Goal: Check status

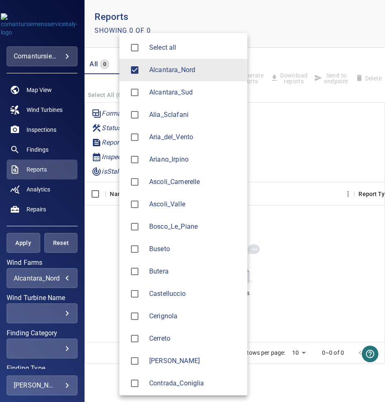
click at [61, 277] on body "**********" at bounding box center [192, 201] width 385 height 402
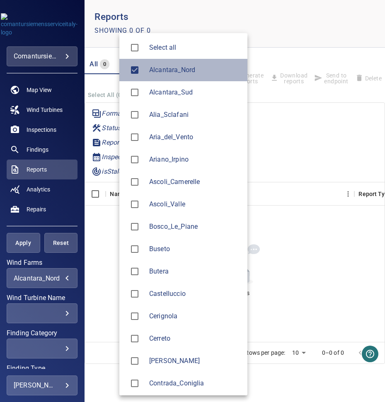
click at [149, 73] on span "Alcantara_Nord" at bounding box center [195, 70] width 92 height 10
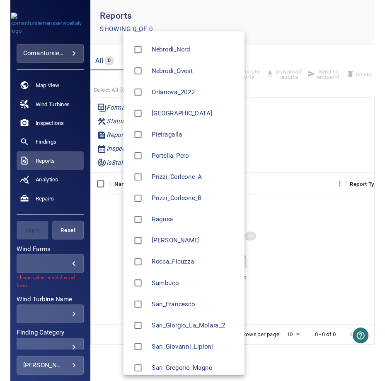
scroll to position [758, 0]
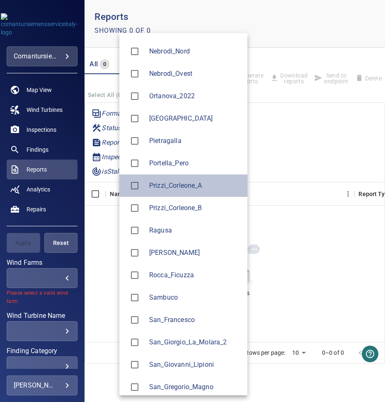
click at [181, 183] on span "Prizzi_Corleone_A" at bounding box center [195, 186] width 92 height 10
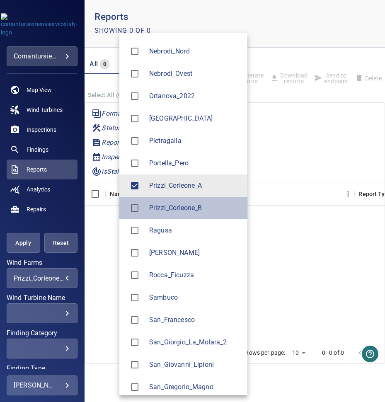
click at [171, 207] on span "Prizzi_Corleone_B" at bounding box center [195, 208] width 92 height 10
type input "**********"
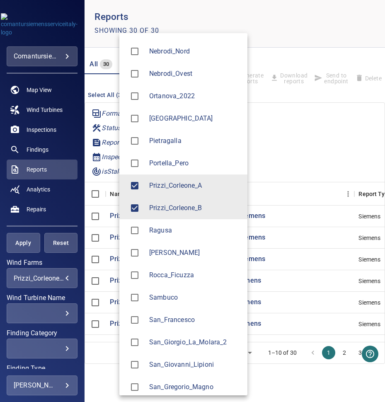
click at [37, 125] on div at bounding box center [192, 201] width 385 height 402
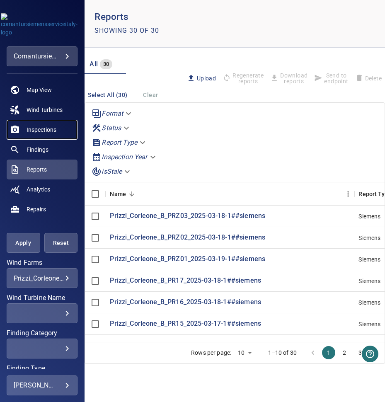
click at [40, 127] on span "Inspections" at bounding box center [42, 130] width 30 height 8
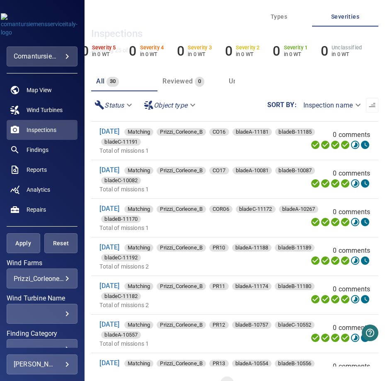
scroll to position [717, 0]
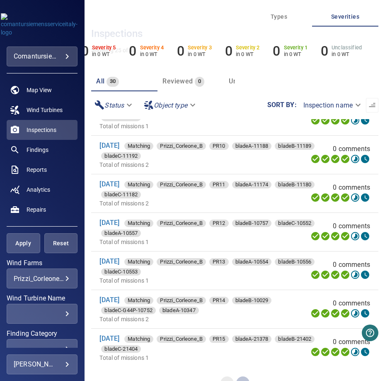
click at [239, 377] on button "2" at bounding box center [242, 382] width 13 height 13
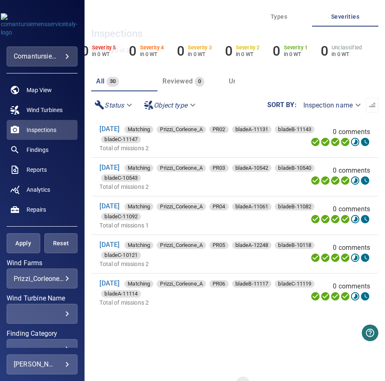
scroll to position [19, 0]
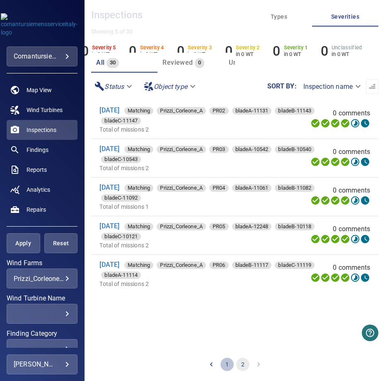
click at [224, 365] on button "1" at bounding box center [227, 364] width 13 height 13
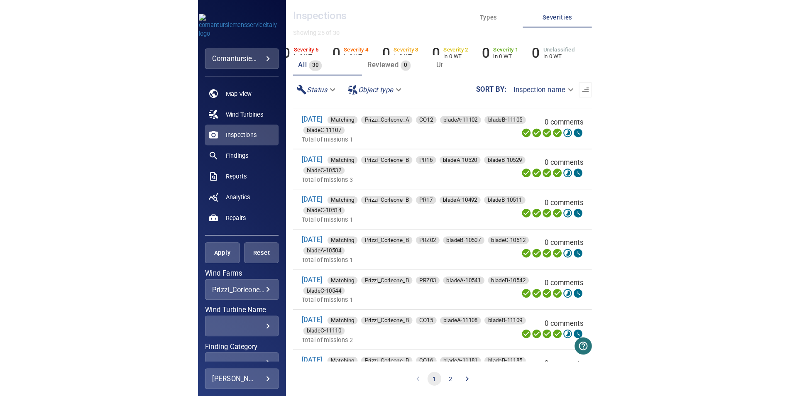
scroll to position [343, 0]
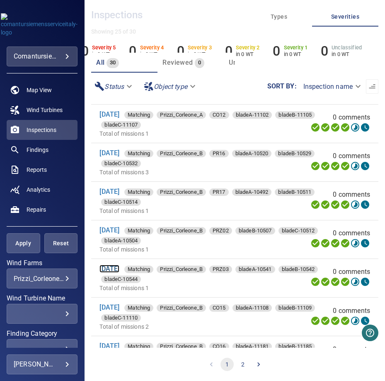
click at [117, 267] on link "[DATE]" at bounding box center [110, 269] width 20 height 8
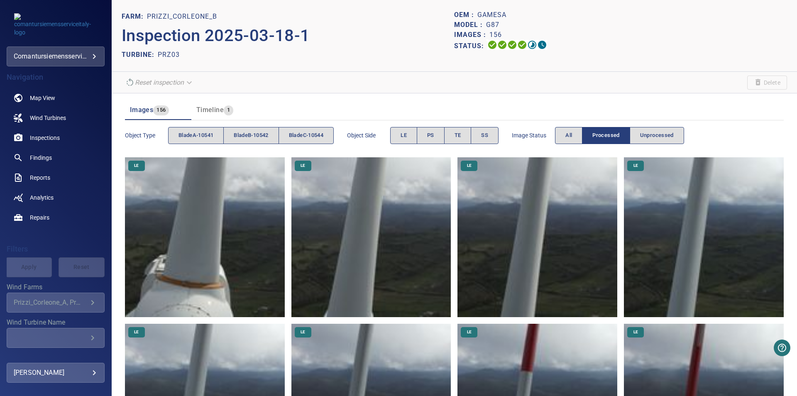
click at [303, 144] on div "Object type bladeA-10541 bladeB-10542 bladeC-10544" at bounding box center [229, 136] width 209 height 24
click at [304, 137] on span "bladeC-10544" at bounding box center [306, 136] width 34 height 10
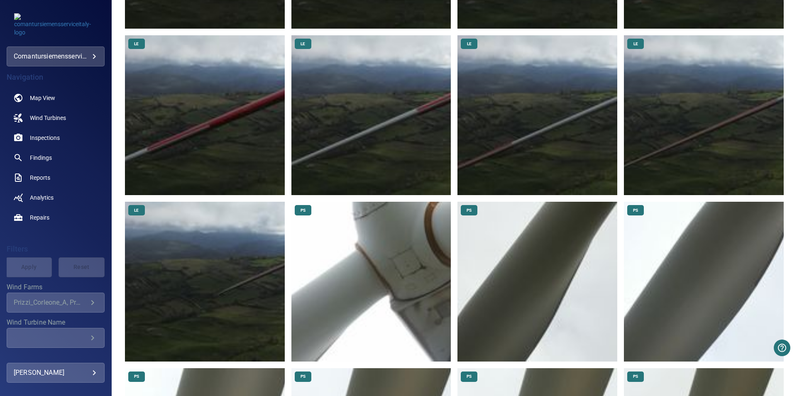
scroll to position [466, 0]
